Goal: Book appointment/travel/reservation

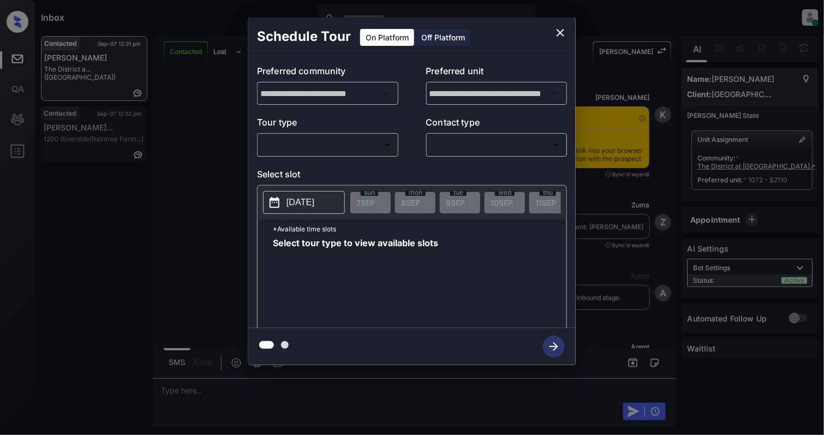
scroll to position [886, 0]
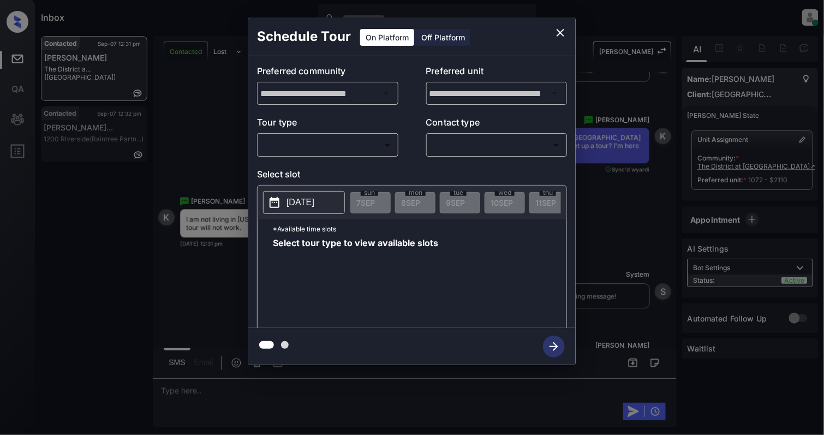
click at [311, 151] on body "Inbox Cynthia Montañez Online Set yourself offline Set yourself on break Profil…" at bounding box center [412, 217] width 824 height 435
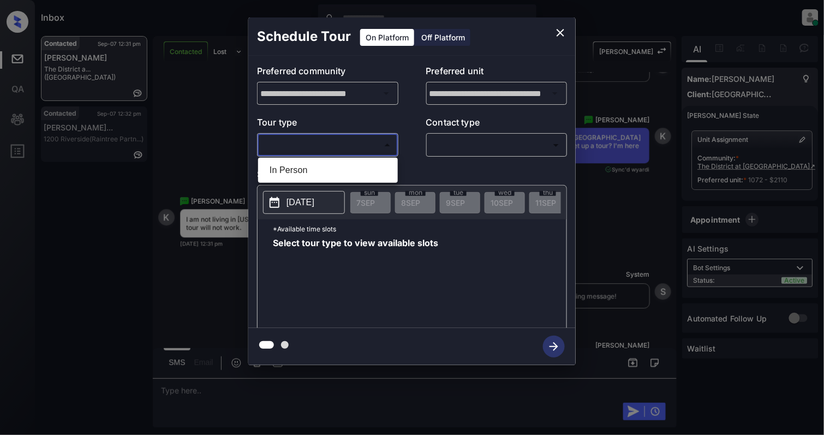
click at [555, 31] on div at bounding box center [412, 217] width 824 height 435
click at [559, 36] on icon "close" at bounding box center [560, 32] width 13 height 13
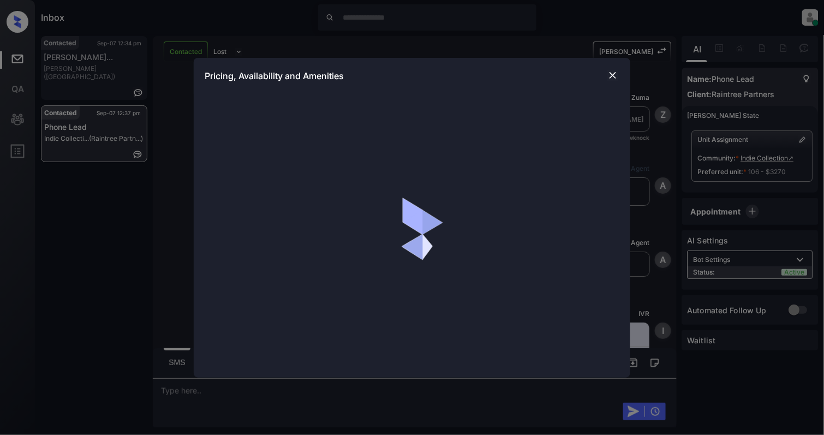
scroll to position [2759, 0]
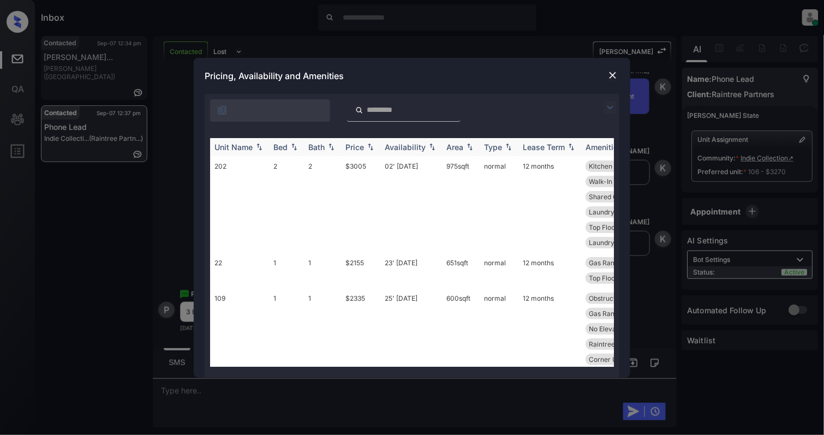
click at [296, 148] on img at bounding box center [294, 147] width 11 height 8
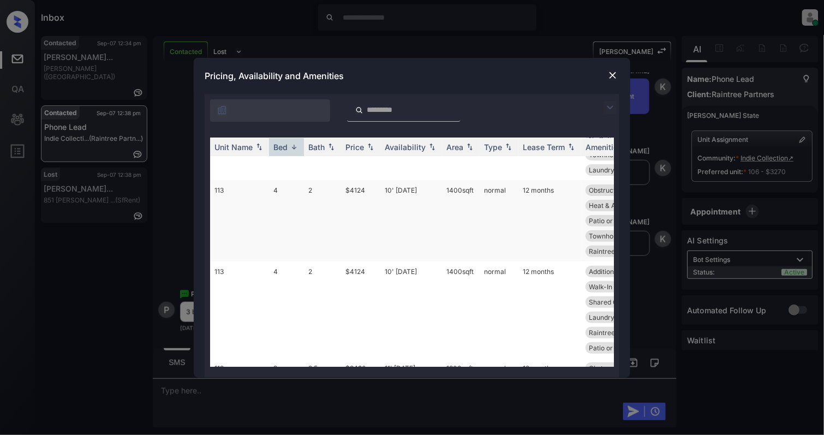
scroll to position [218, 0]
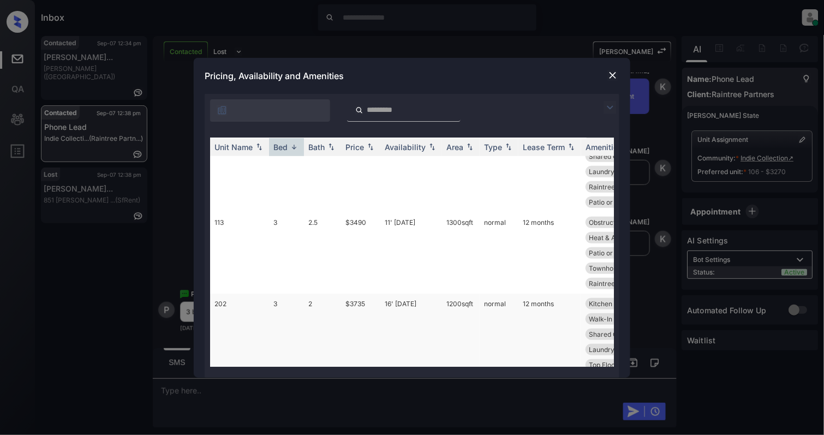
click at [254, 297] on td "202" at bounding box center [239, 342] width 59 height 97
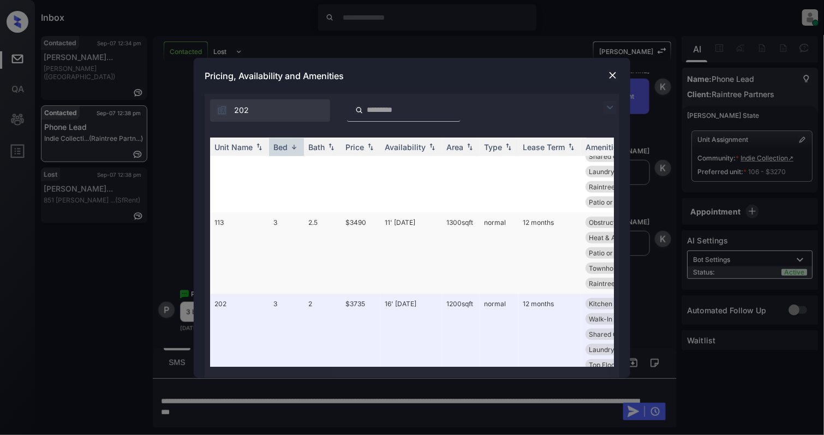
scroll to position [363, 0]
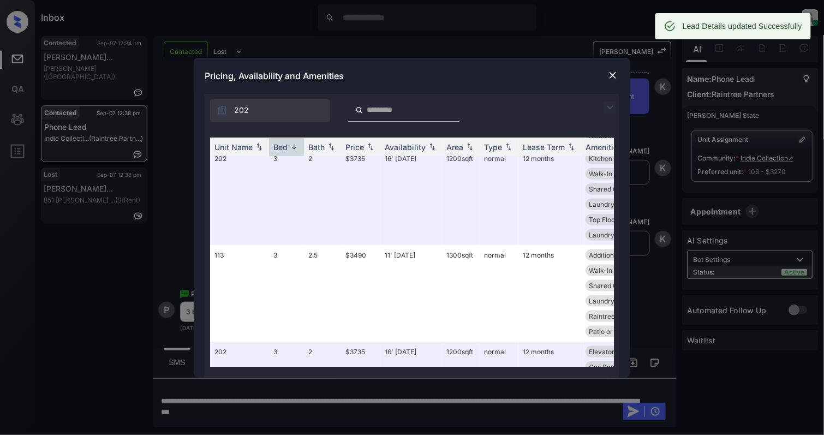
click at [612, 72] on img at bounding box center [612, 75] width 11 height 11
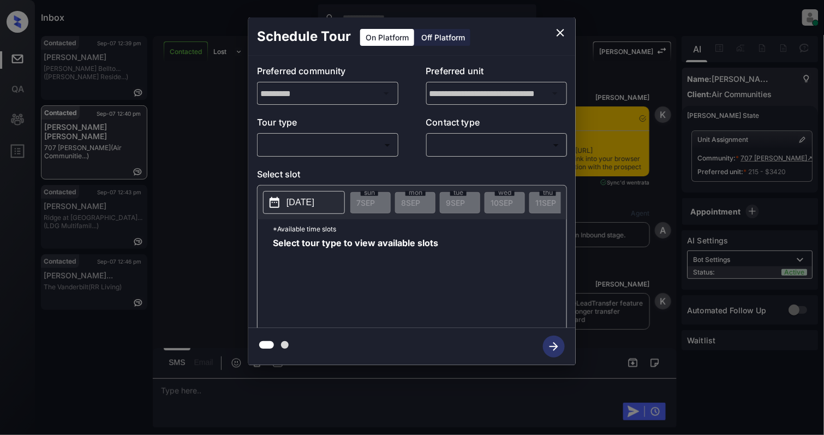
scroll to position [2116, 0]
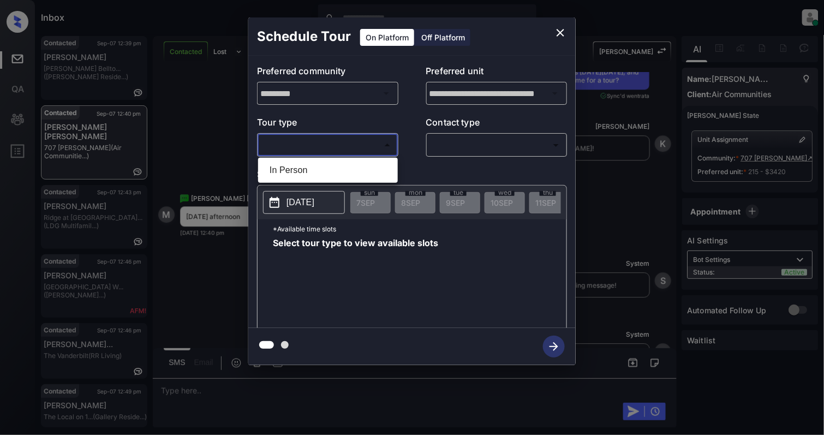
click at [322, 150] on body "Inbox [PERSON_NAME] Online Set yourself offline Set yourself on break Profile S…" at bounding box center [412, 217] width 824 height 435
click at [310, 175] on li "In Person" at bounding box center [328, 170] width 134 height 20
type input "********"
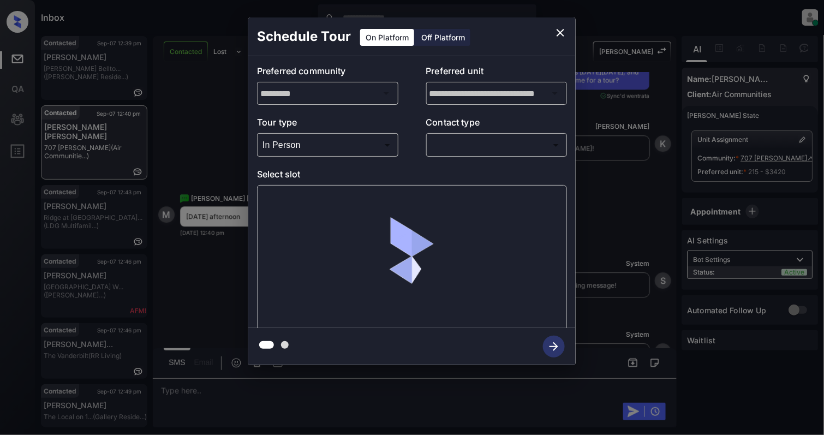
click at [473, 160] on div "**********" at bounding box center [411, 192] width 327 height 272
click at [474, 140] on body "Inbox Cynthia Montañez Online Set yourself offline Set yourself on break Profil…" at bounding box center [412, 217] width 824 height 435
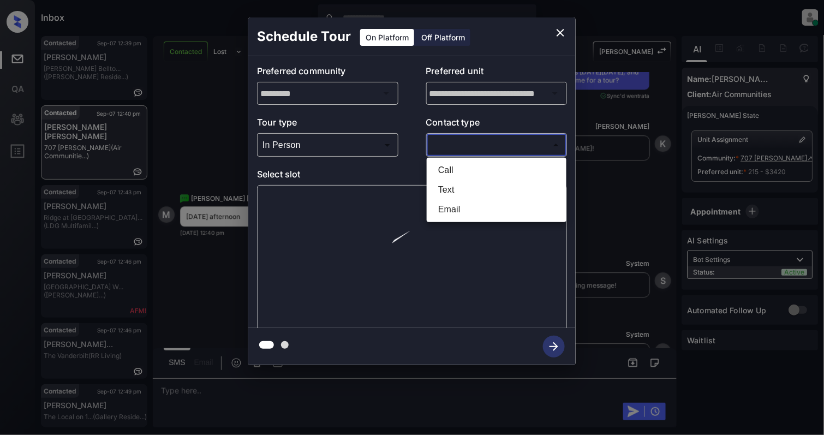
click at [457, 186] on li "Text" at bounding box center [496, 190] width 134 height 20
type input "****"
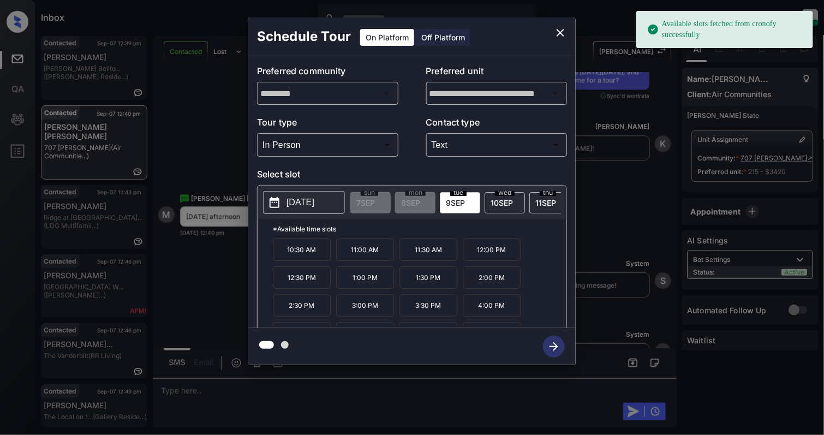
click at [306, 203] on p "2025-09-09" at bounding box center [300, 202] width 28 height 13
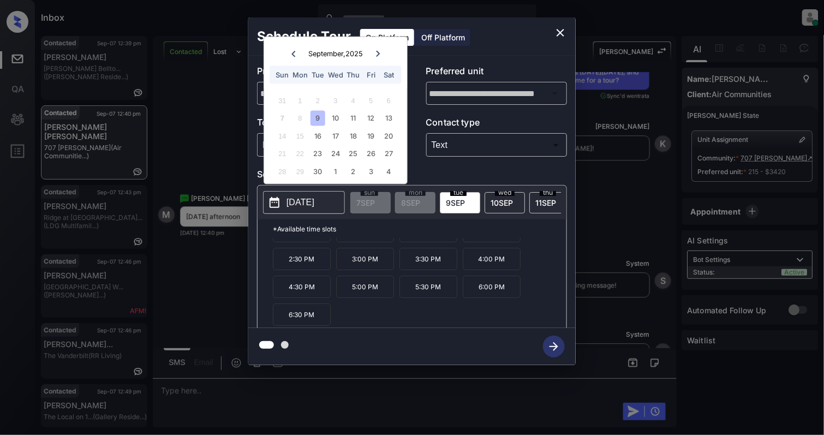
scroll to position [0, 0]
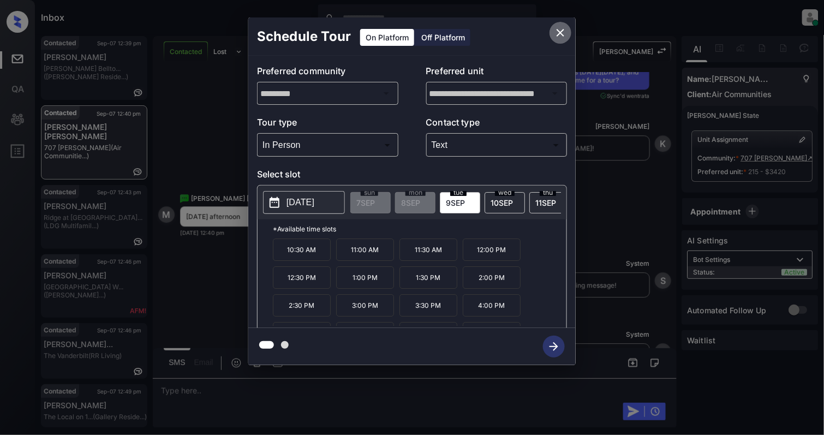
click at [560, 35] on icon "close" at bounding box center [560, 32] width 13 height 13
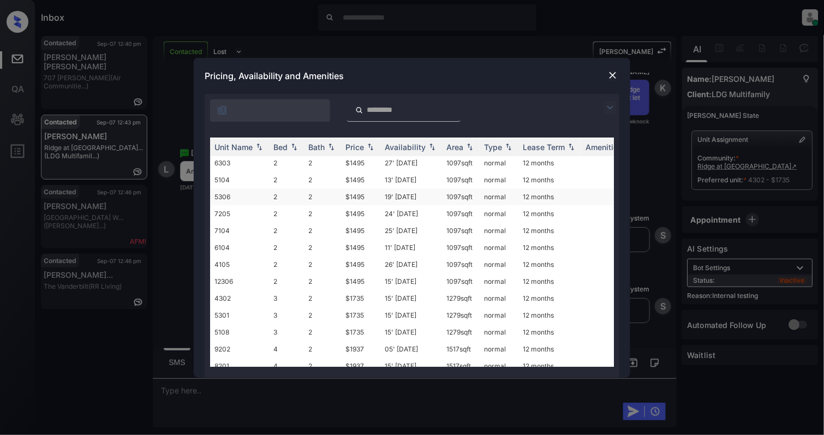
scroll to position [51, 0]
click at [290, 282] on td "3" at bounding box center [286, 290] width 35 height 17
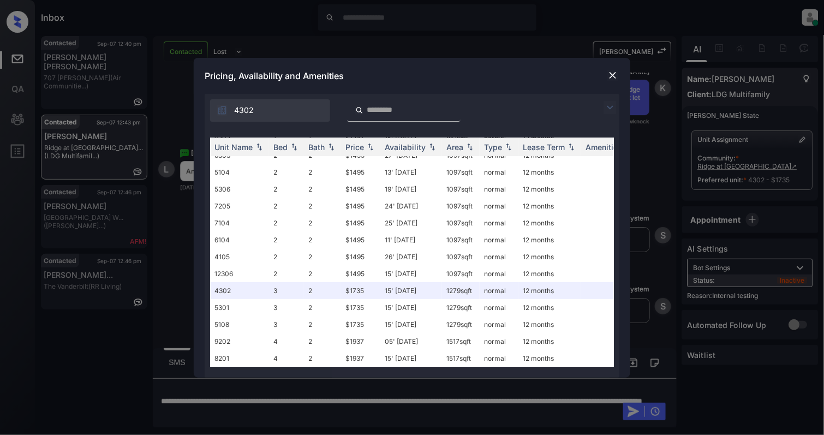
click at [612, 71] on img at bounding box center [612, 75] width 11 height 11
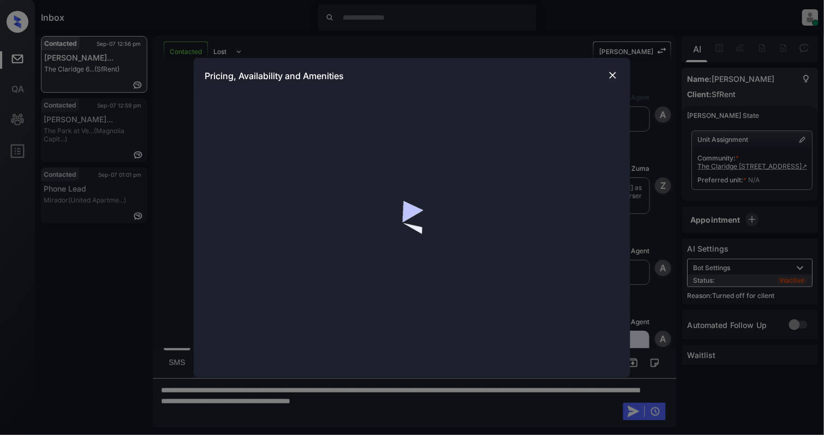
scroll to position [2105, 0]
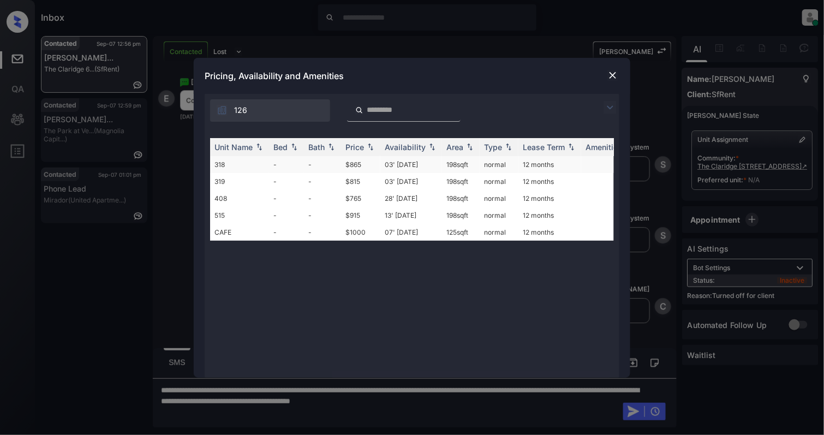
click at [219, 164] on td "318" at bounding box center [239, 164] width 59 height 17
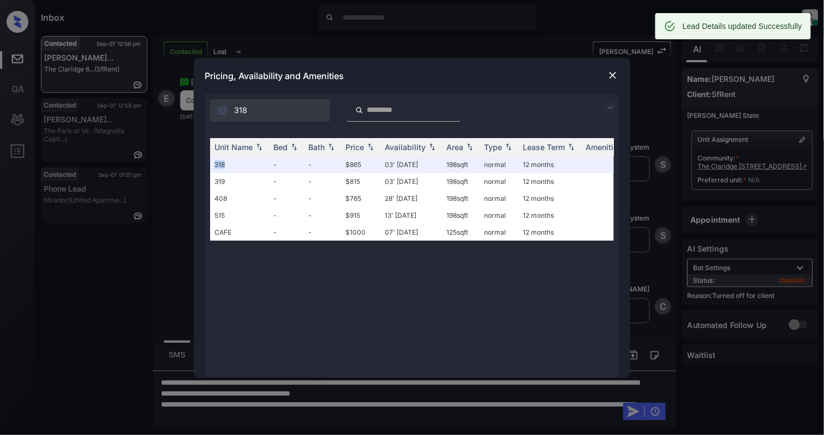
click at [616, 76] on img at bounding box center [612, 75] width 11 height 11
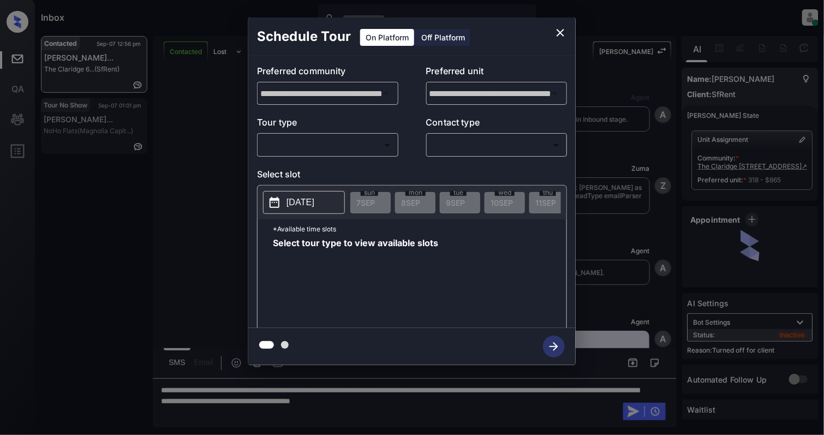
scroll to position [2176, 0]
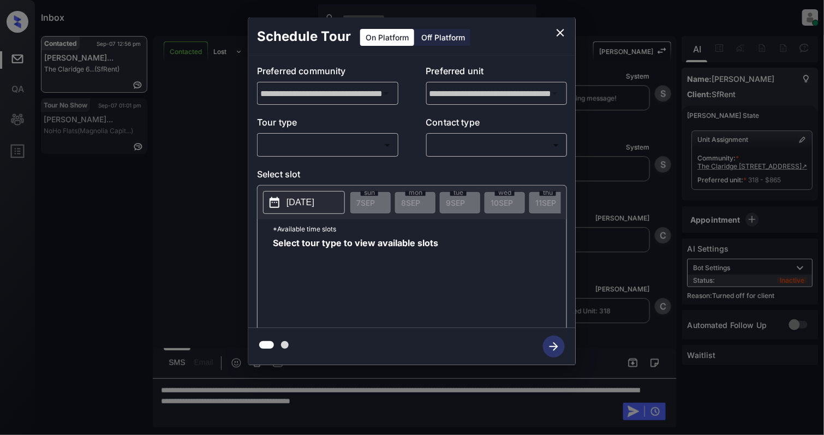
click at [442, 28] on div "On Platform Off Platform" at bounding box center [415, 37] width 111 height 18
click at [434, 38] on div "Off Platform" at bounding box center [443, 37] width 55 height 17
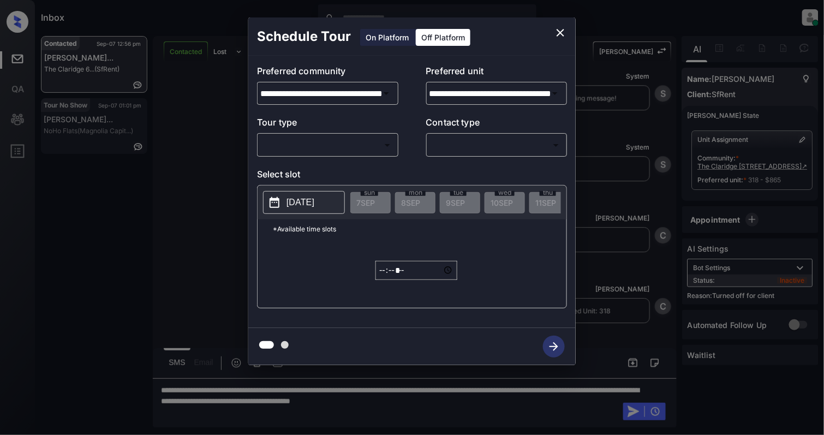
click at [323, 149] on body "Inbox Cynthia Montañez Online Set yourself offline Set yourself on break Profil…" at bounding box center [412, 217] width 824 height 435
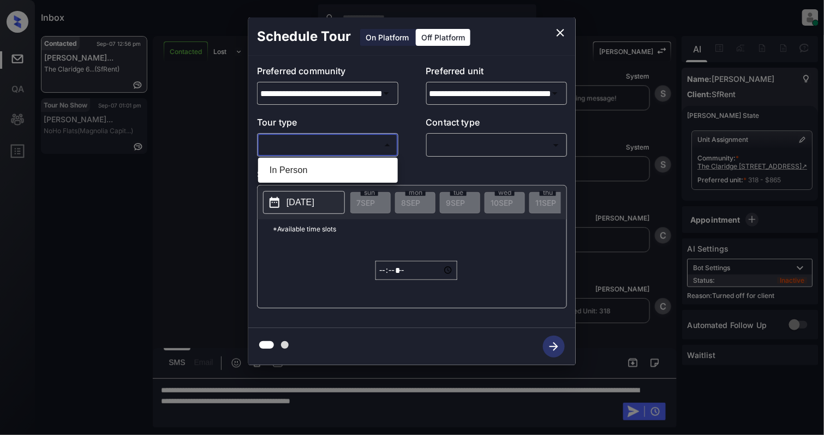
click at [330, 172] on li "In Person" at bounding box center [328, 170] width 134 height 20
type input "********"
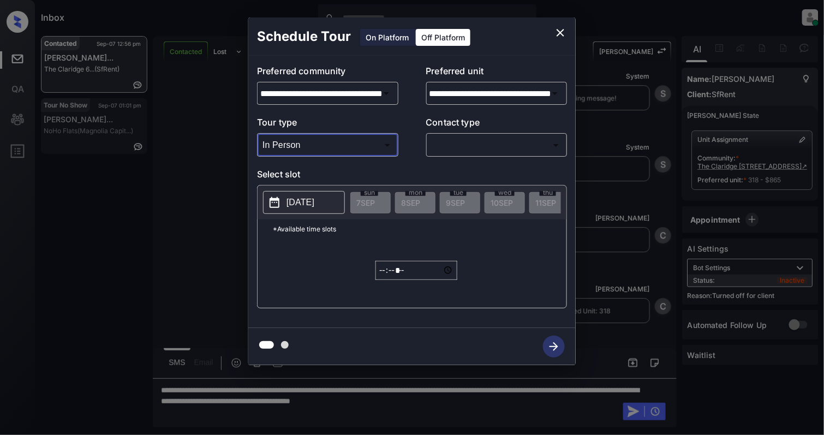
click at [514, 142] on body "Inbox Cynthia Montañez Online Set yourself offline Set yourself on break Profil…" at bounding box center [412, 217] width 824 height 435
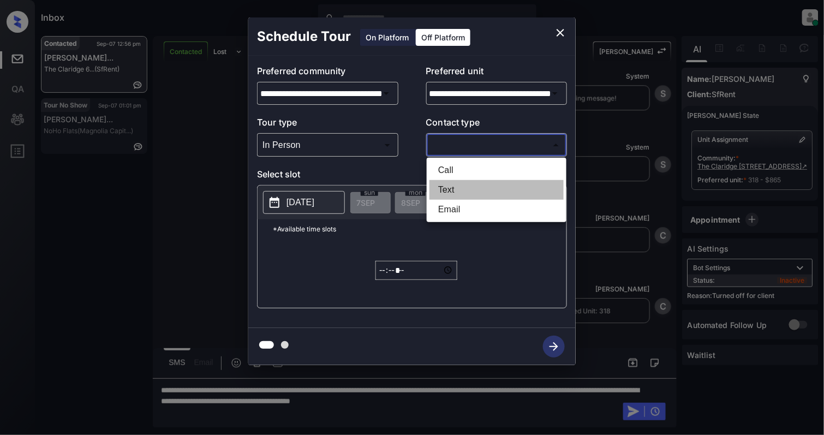
click at [446, 187] on li "Text" at bounding box center [496, 190] width 134 height 20
type input "****"
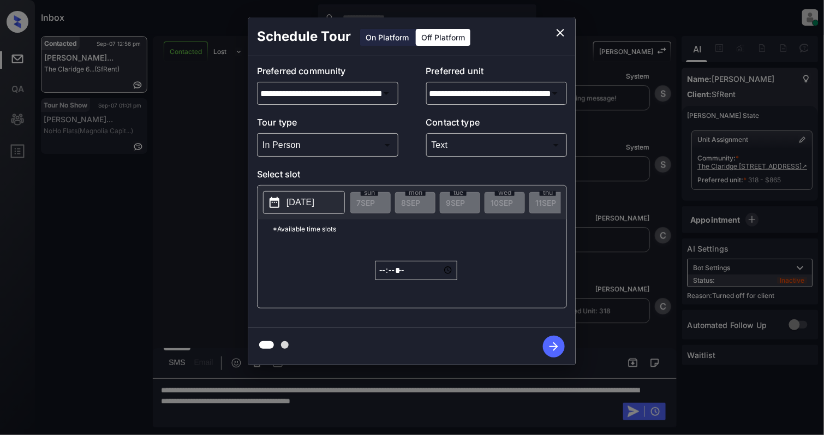
click at [308, 207] on p "2025-09-07" at bounding box center [300, 202] width 28 height 13
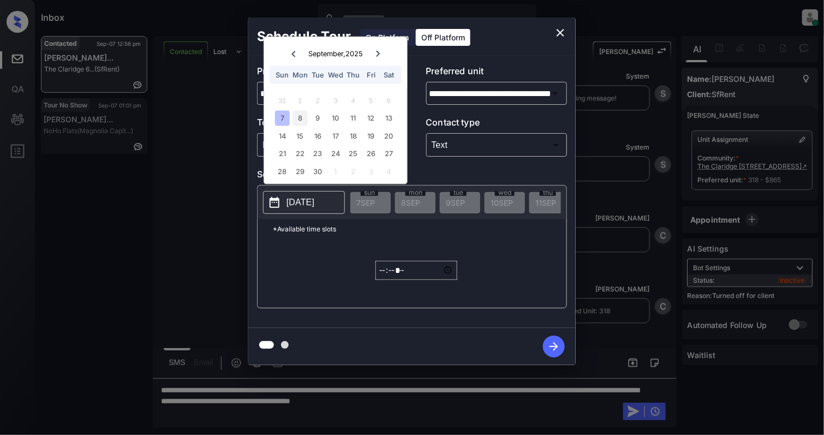
click at [302, 121] on div "8" at bounding box center [299, 118] width 15 height 15
click at [389, 274] on input "*****" at bounding box center [416, 270] width 82 height 19
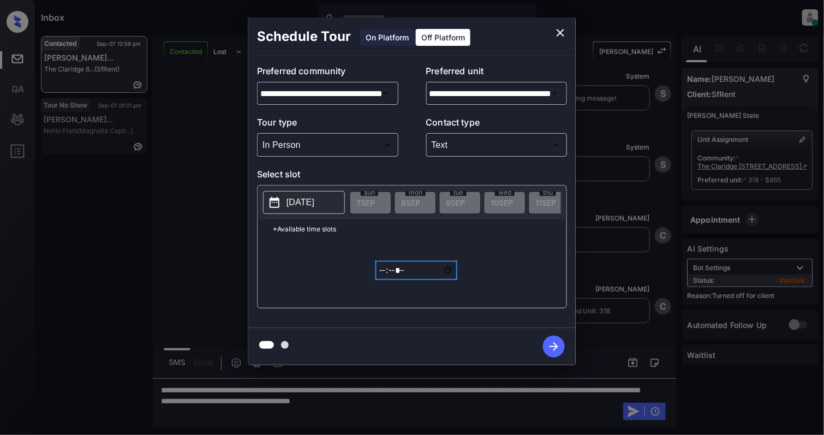
click at [397, 278] on input "*****" at bounding box center [416, 270] width 82 height 19
type input "*****"
click at [548, 343] on icon "button" at bounding box center [554, 347] width 22 height 22
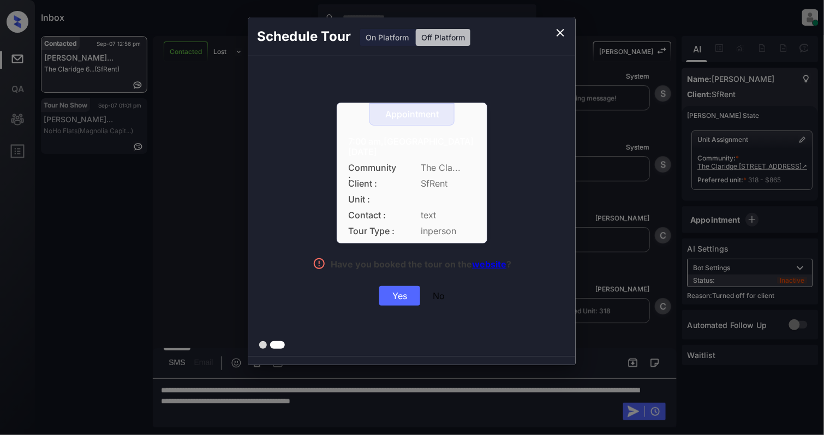
click at [409, 295] on div "Yes" at bounding box center [399, 296] width 41 height 20
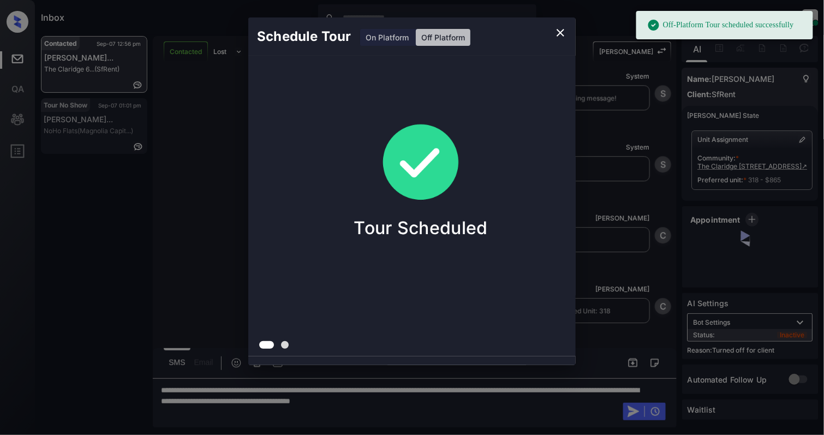
click at [562, 31] on icon "close" at bounding box center [561, 33] width 8 height 8
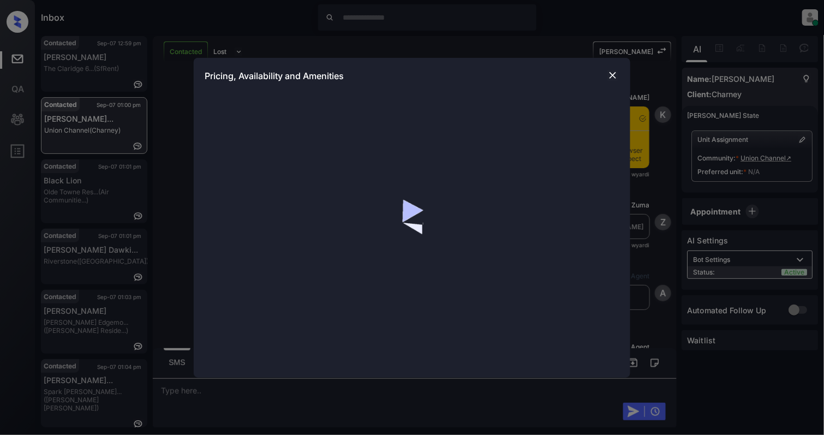
scroll to position [1194, 0]
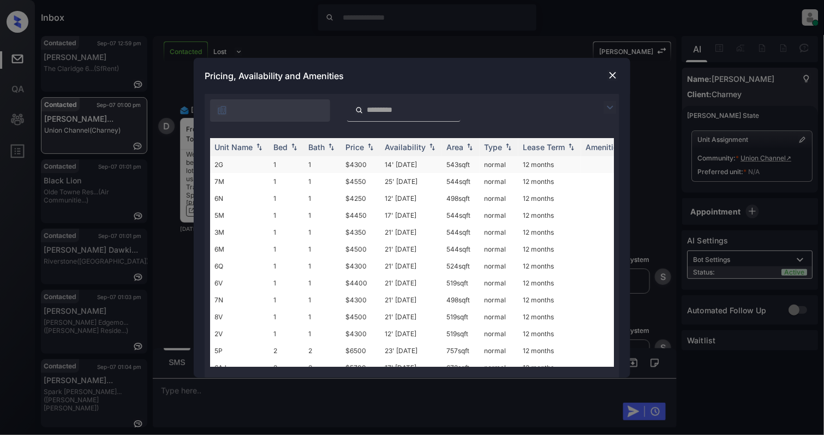
click at [223, 171] on td "2G" at bounding box center [239, 164] width 59 height 17
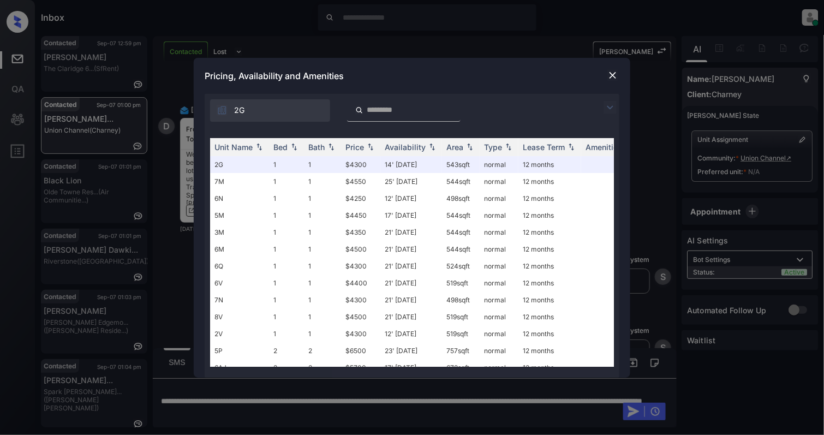
click at [612, 77] on img at bounding box center [612, 75] width 11 height 11
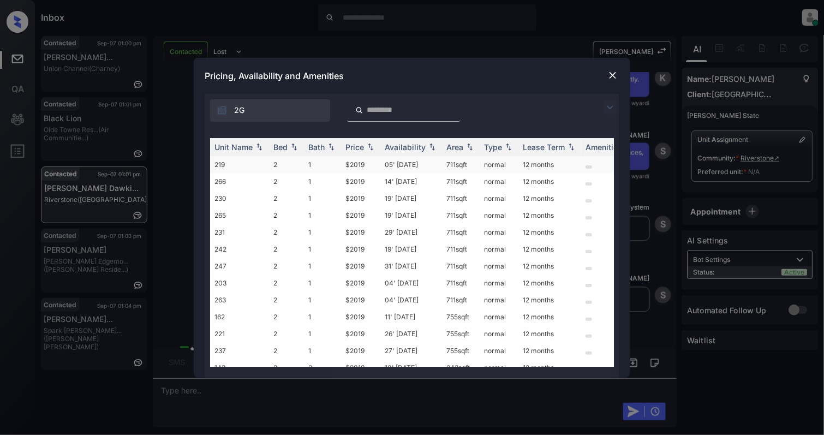
click at [277, 167] on td "2" at bounding box center [286, 164] width 35 height 17
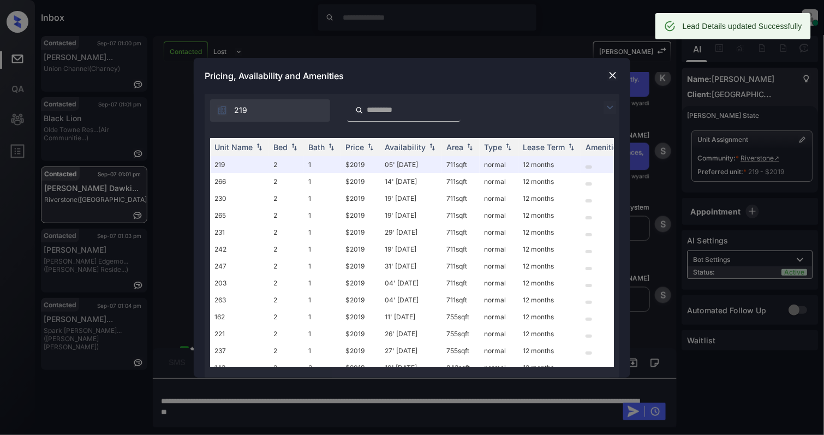
click at [612, 74] on img at bounding box center [612, 75] width 11 height 11
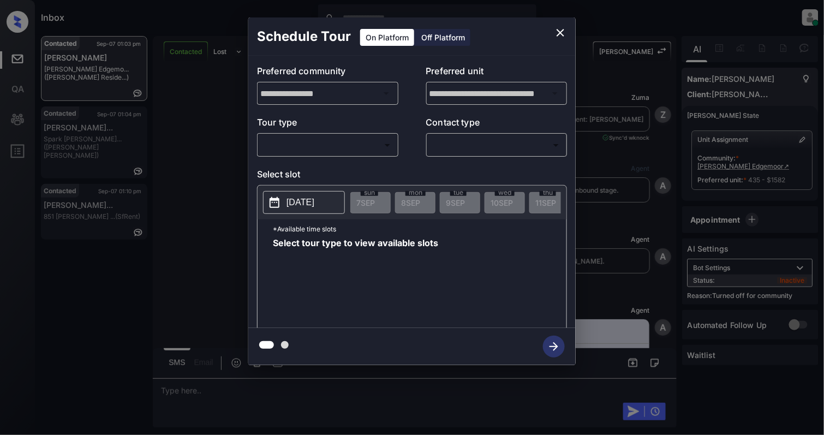
scroll to position [1413, 0]
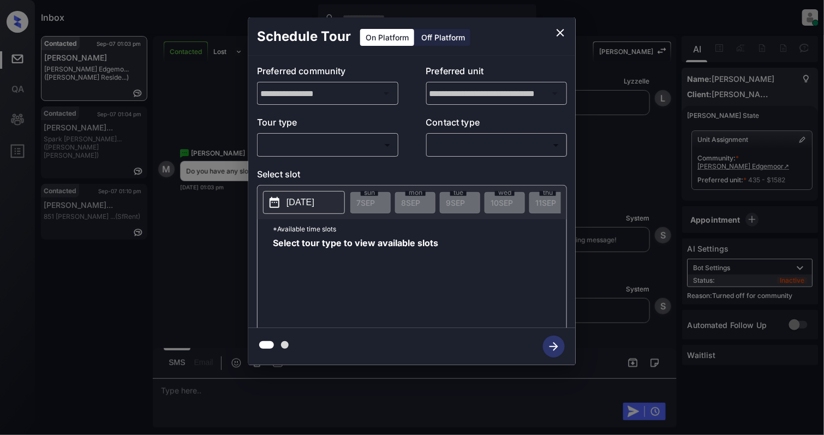
click at [301, 144] on body "Inbox Cynthia Montañez Online Set yourself offline Set yourself on break Profil…" at bounding box center [412, 217] width 824 height 435
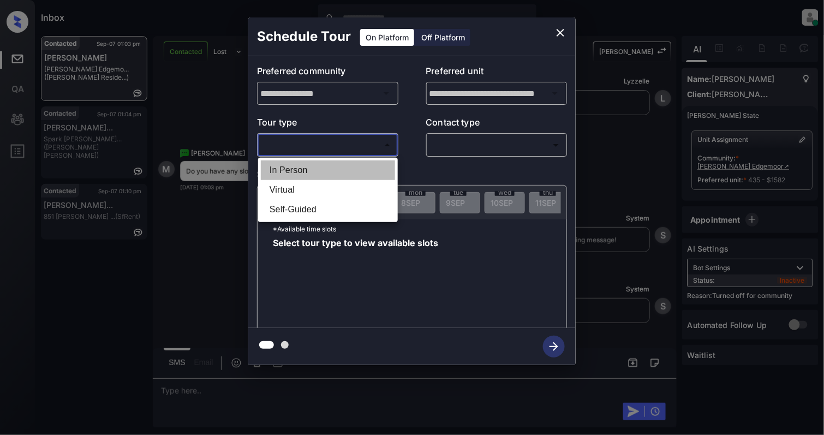
click at [321, 175] on li "In Person" at bounding box center [328, 170] width 134 height 20
type input "********"
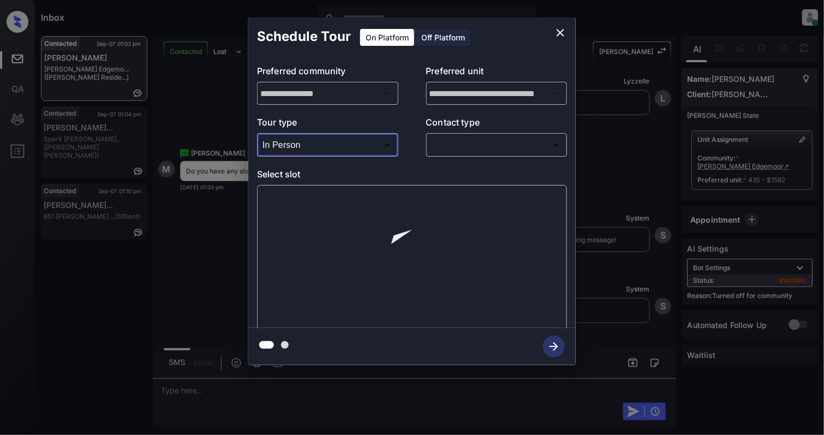
click at [489, 143] on body "Inbox Cynthia Montañez Online Set yourself offline Set yourself on break Profil…" at bounding box center [412, 217] width 824 height 435
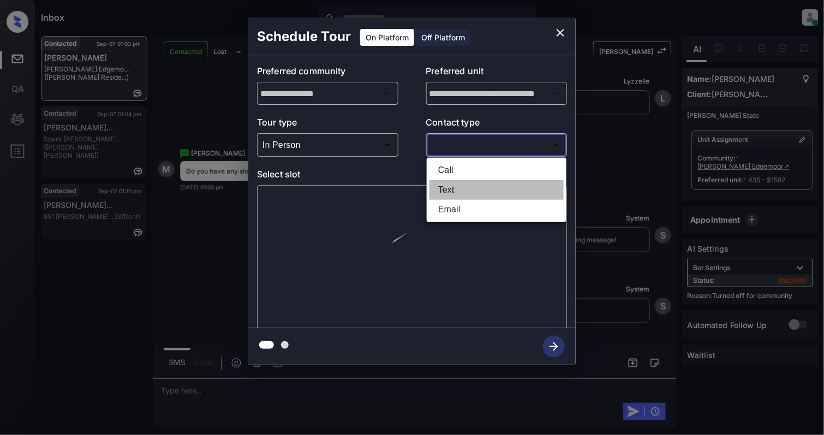
click at [465, 186] on li "Text" at bounding box center [496, 190] width 134 height 20
type input "****"
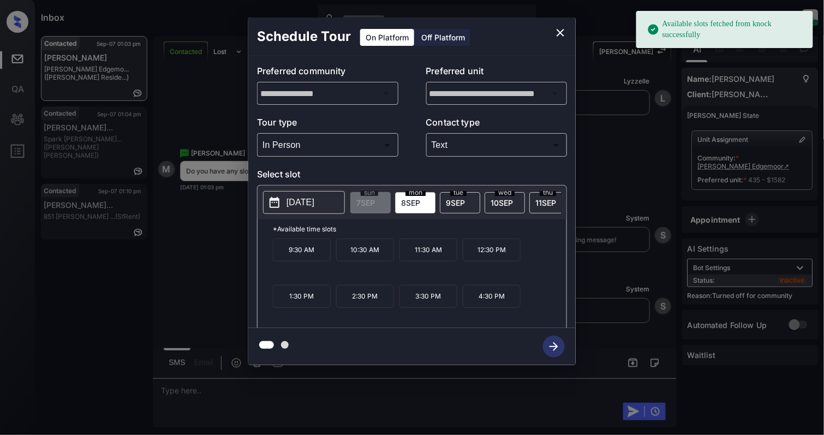
click at [314, 200] on p "2025-09-08" at bounding box center [300, 202] width 28 height 13
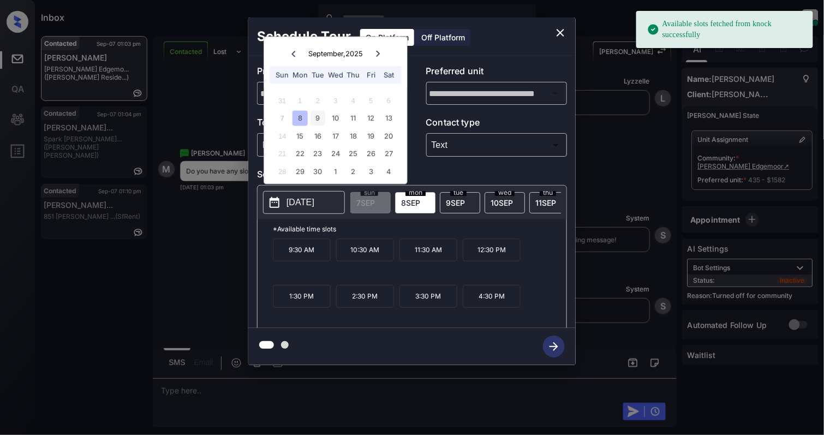
click at [319, 111] on div "9" at bounding box center [317, 118] width 15 height 15
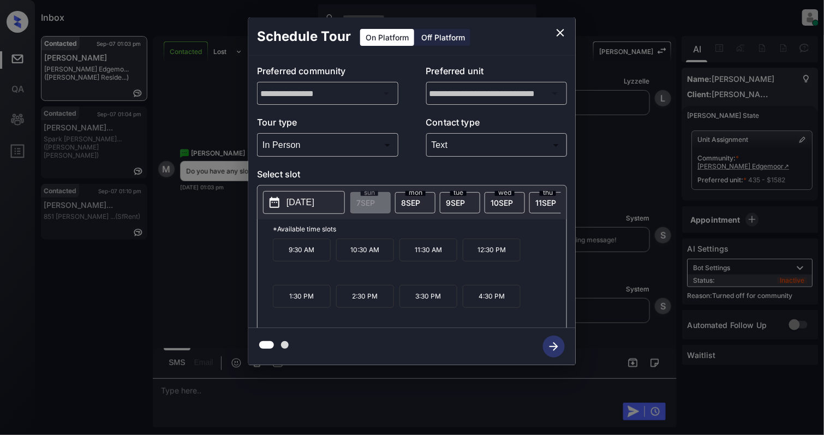
click at [481, 308] on p "4:30 PM" at bounding box center [492, 296] width 58 height 23
click at [551, 345] on icon "button" at bounding box center [554, 347] width 22 height 22
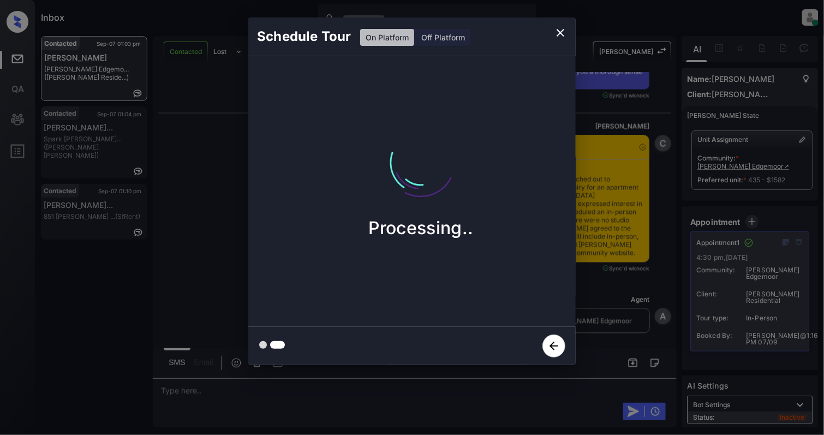
scroll to position [1921, 0]
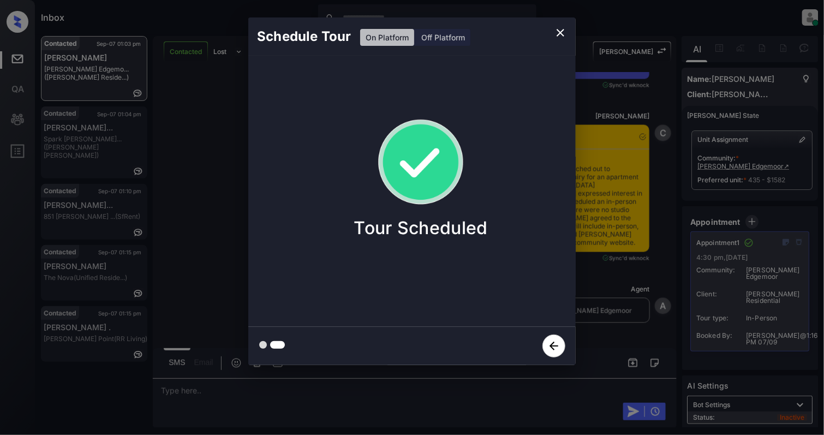
click at [560, 35] on icon "close" at bounding box center [560, 32] width 13 height 13
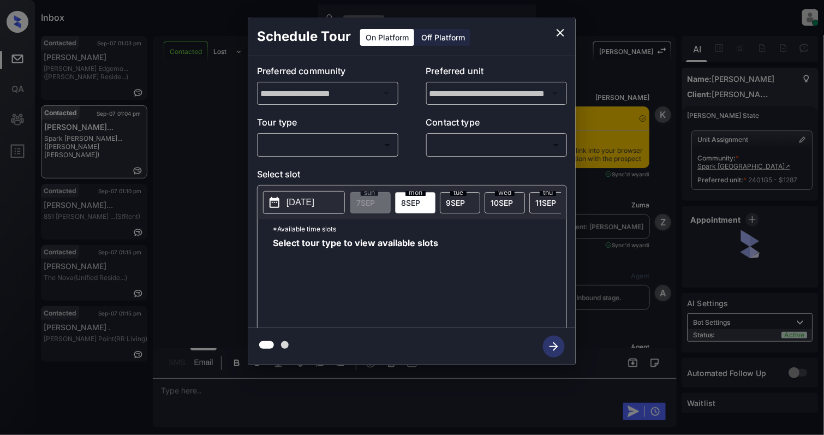
scroll to position [969, 0]
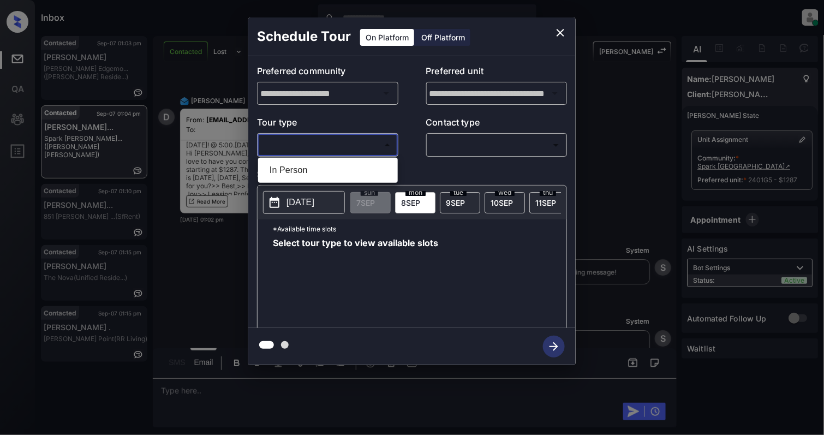
click at [315, 145] on body "Inbox [PERSON_NAME] Online Set yourself offline Set yourself on break Profile S…" at bounding box center [412, 217] width 824 height 435
click at [295, 176] on li "In Person" at bounding box center [328, 170] width 134 height 20
type input "********"
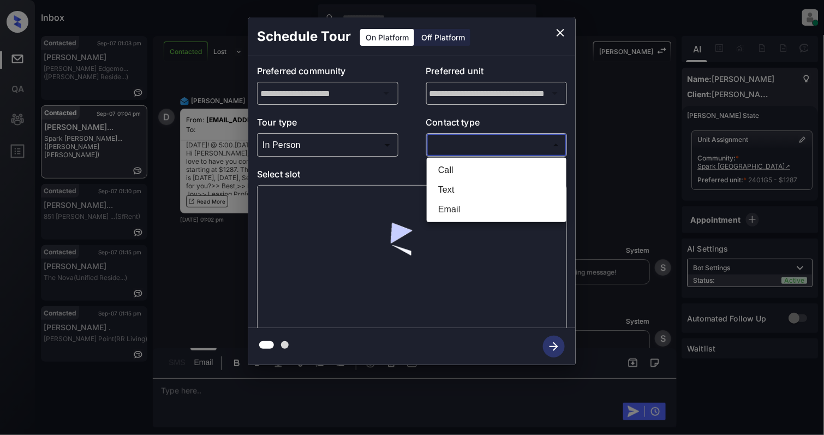
click at [496, 146] on body "Inbox [PERSON_NAME] Online Set yourself offline Set yourself on break Profile S…" at bounding box center [412, 217] width 824 height 435
click at [452, 201] on li "Email" at bounding box center [496, 210] width 134 height 20
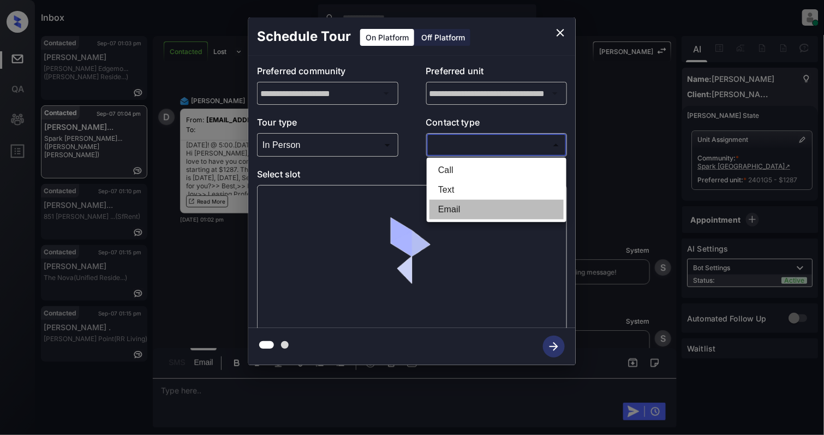
type input "*****"
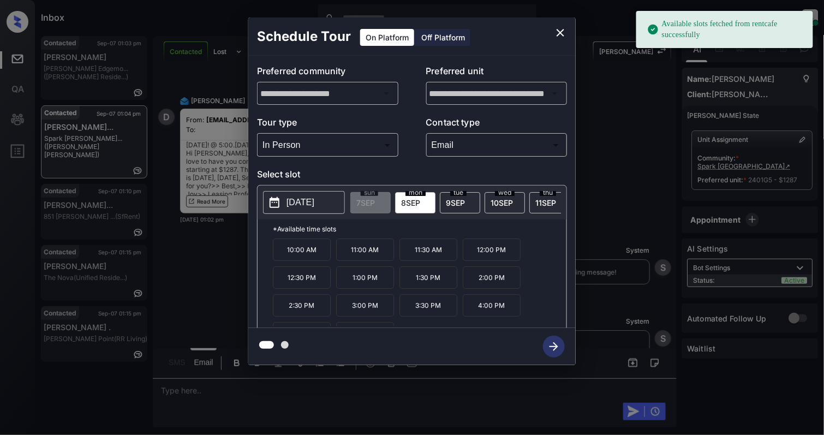
click at [306, 206] on p "2025-09-08" at bounding box center [300, 202] width 28 height 13
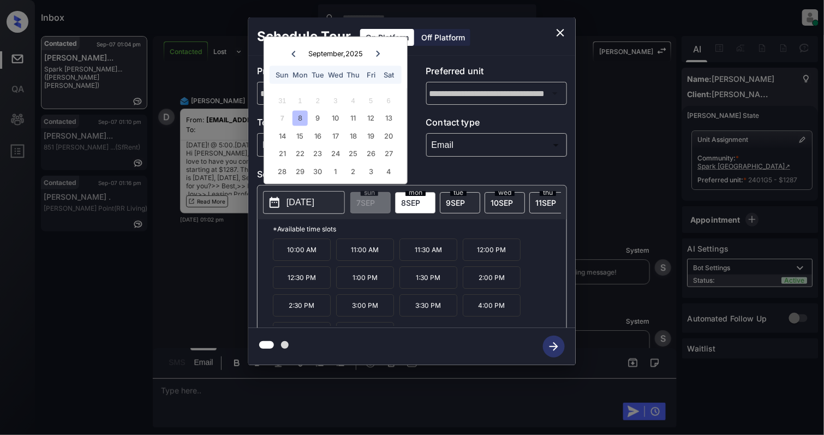
click at [561, 31] on icon "close" at bounding box center [560, 32] width 13 height 13
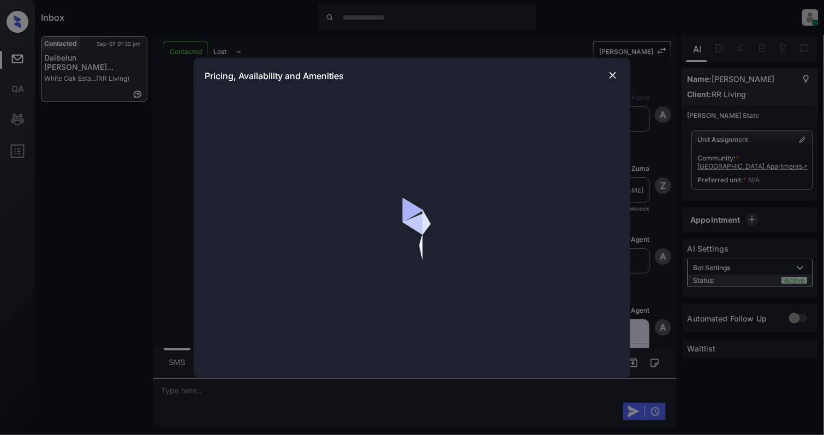
scroll to position [793, 0]
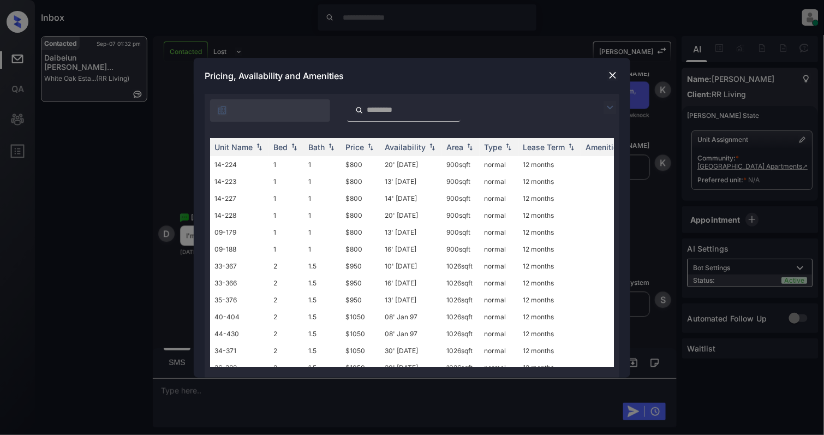
click at [612, 75] on img at bounding box center [612, 75] width 11 height 11
